Goal: Transaction & Acquisition: Purchase product/service

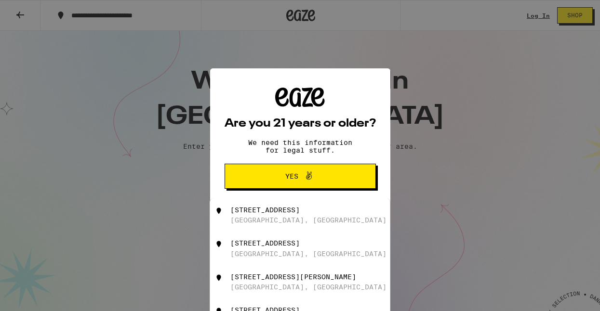
click at [275, 176] on span "Yes" at bounding box center [300, 176] width 73 height 13
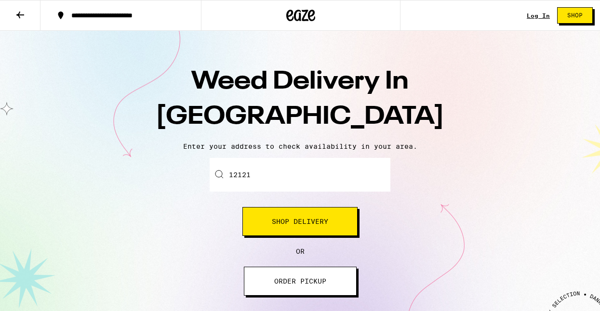
click at [271, 180] on input "12121" at bounding box center [300, 175] width 181 height 34
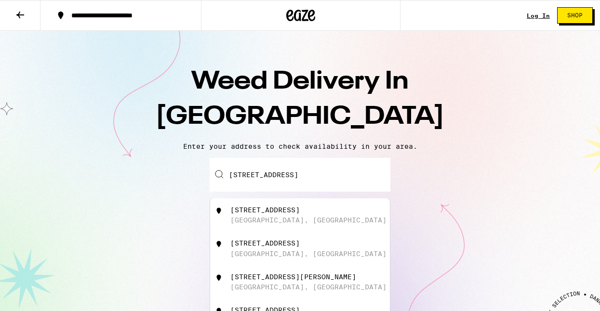
click at [290, 214] on div "[STREET_ADDRESS]" at bounding box center [264, 210] width 69 height 8
type input "[STREET_ADDRESS]"
